Goal: Task Accomplishment & Management: Manage account settings

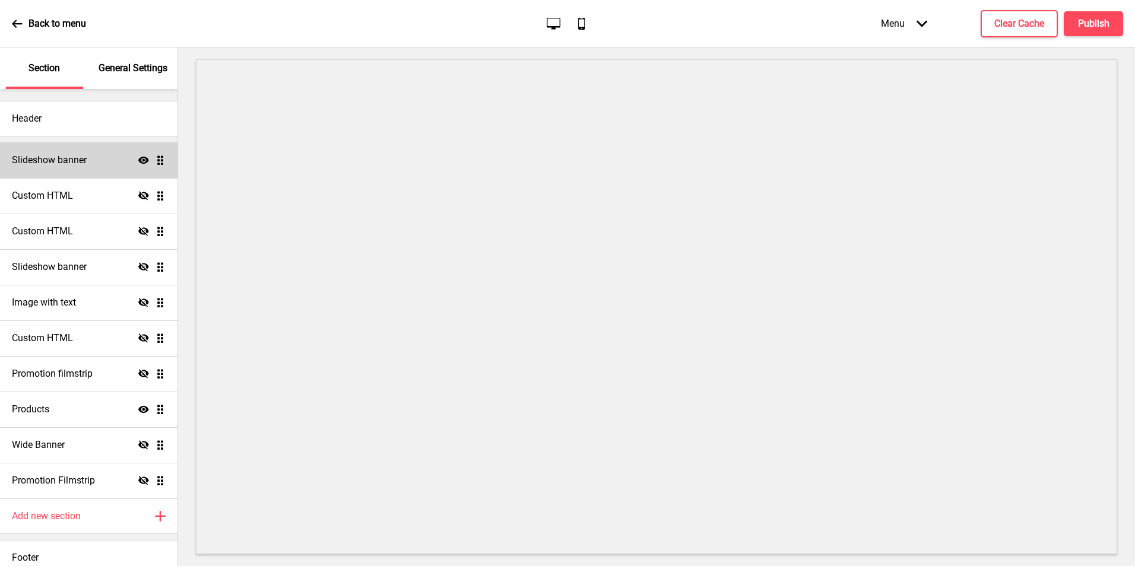
click at [80, 174] on div "Slideshow banner Show Drag" at bounding box center [88, 160] width 177 height 36
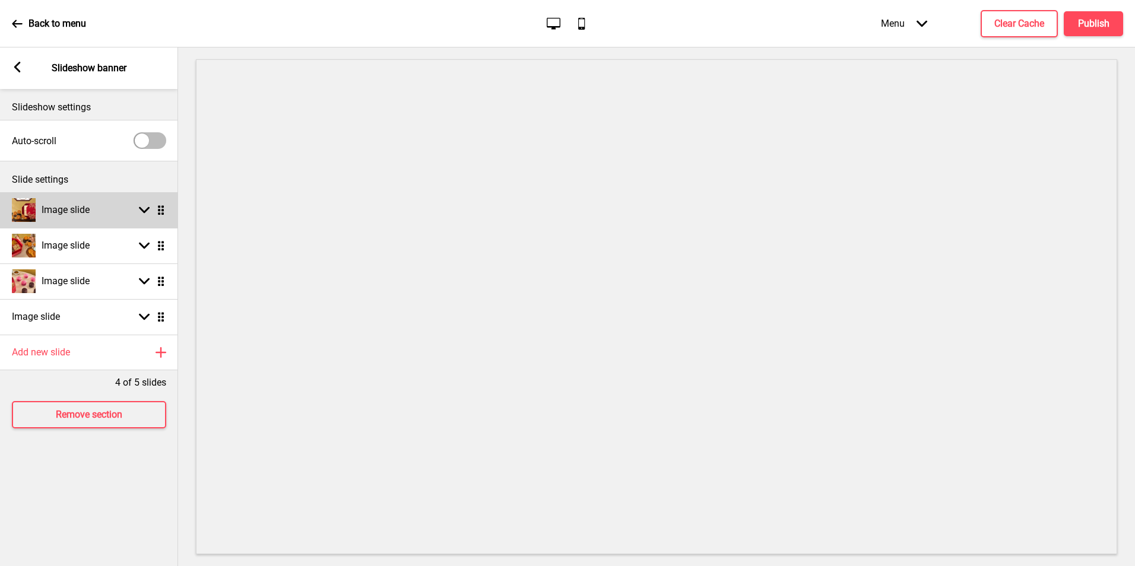
click at [117, 215] on div "Image slide Arrow down Drag" at bounding box center [89, 210] width 178 height 36
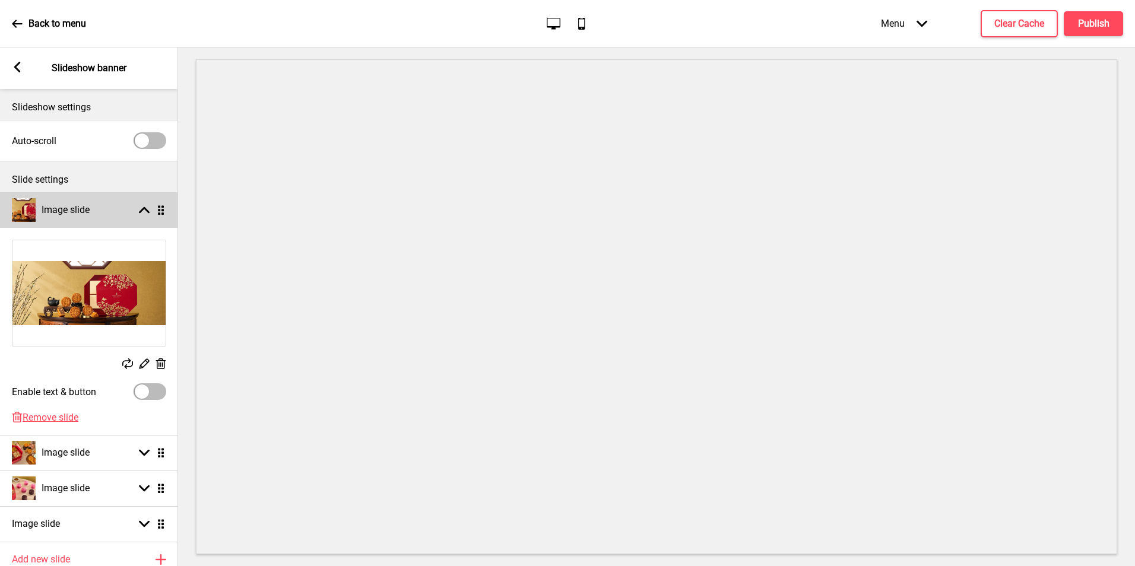
click at [117, 215] on div "Image slide Arrow up Drag" at bounding box center [89, 210] width 178 height 36
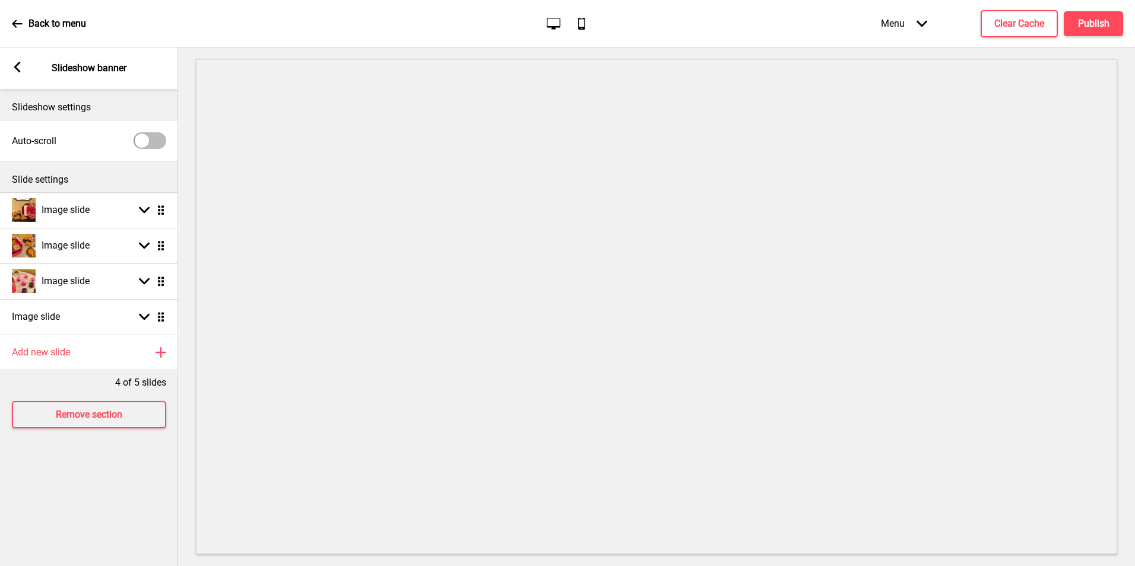
click at [9, 23] on div "Back to menu Desktop Mobile Menu Arrow down Product Page Store Information Chec…" at bounding box center [567, 23] width 1135 height 47
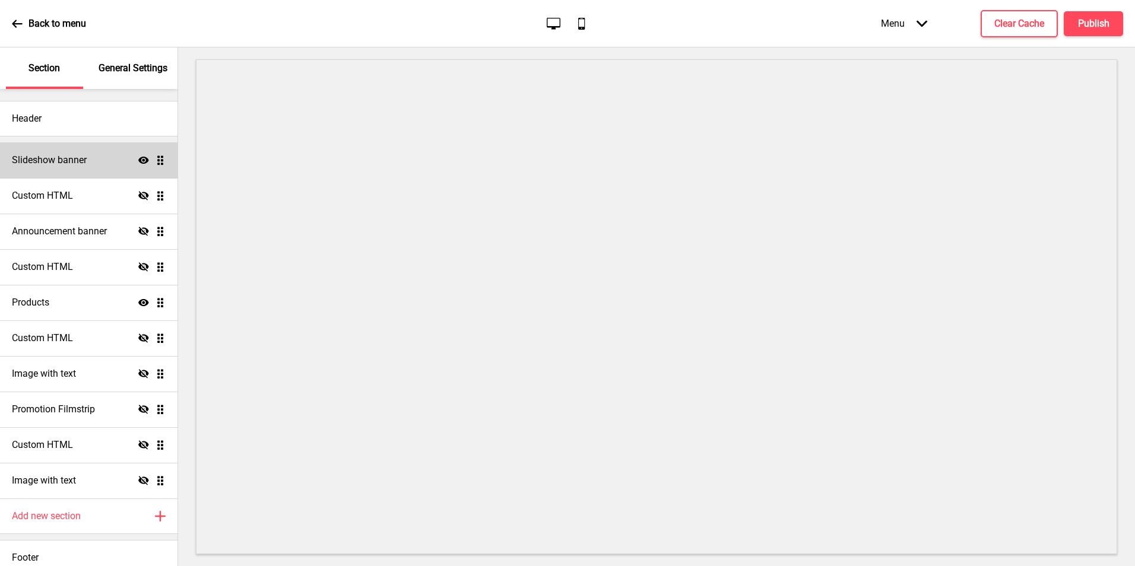
click at [154, 167] on div "Slideshow banner Show Drag" at bounding box center [88, 160] width 177 height 36
select select "7000"
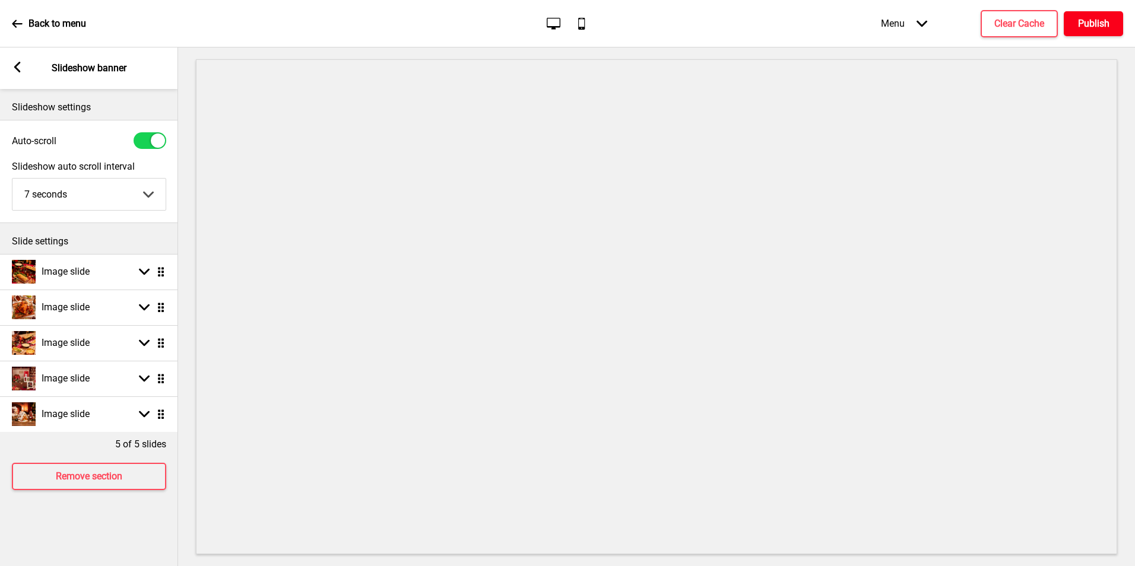
click at [1083, 29] on h4 "Publish" at bounding box center [1093, 23] width 31 height 13
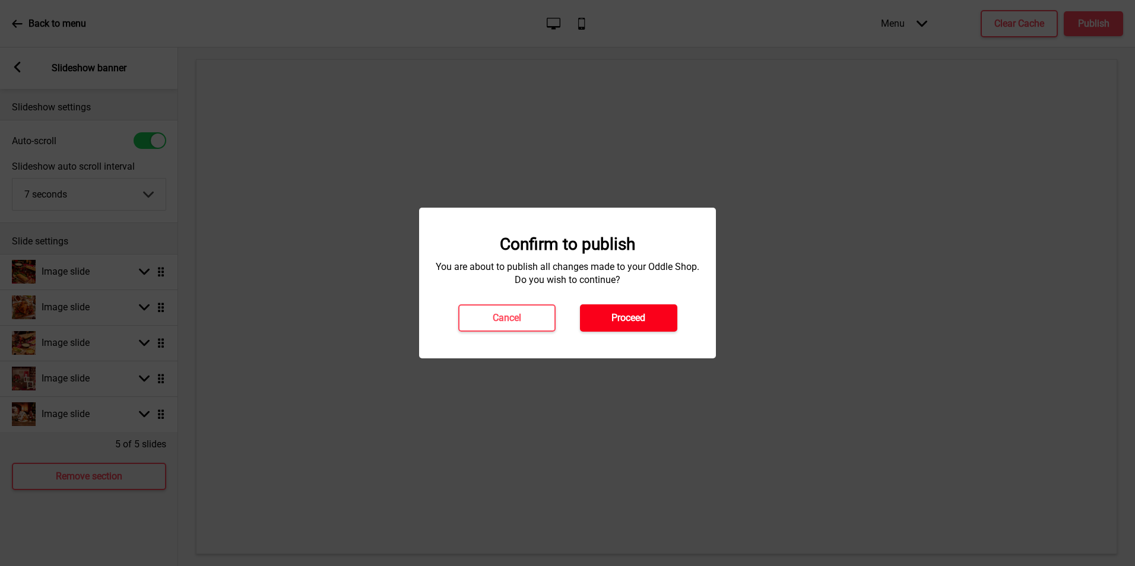
click at [610, 319] on button "Proceed" at bounding box center [628, 317] width 97 height 27
